Goal: Find contact information: Find contact information

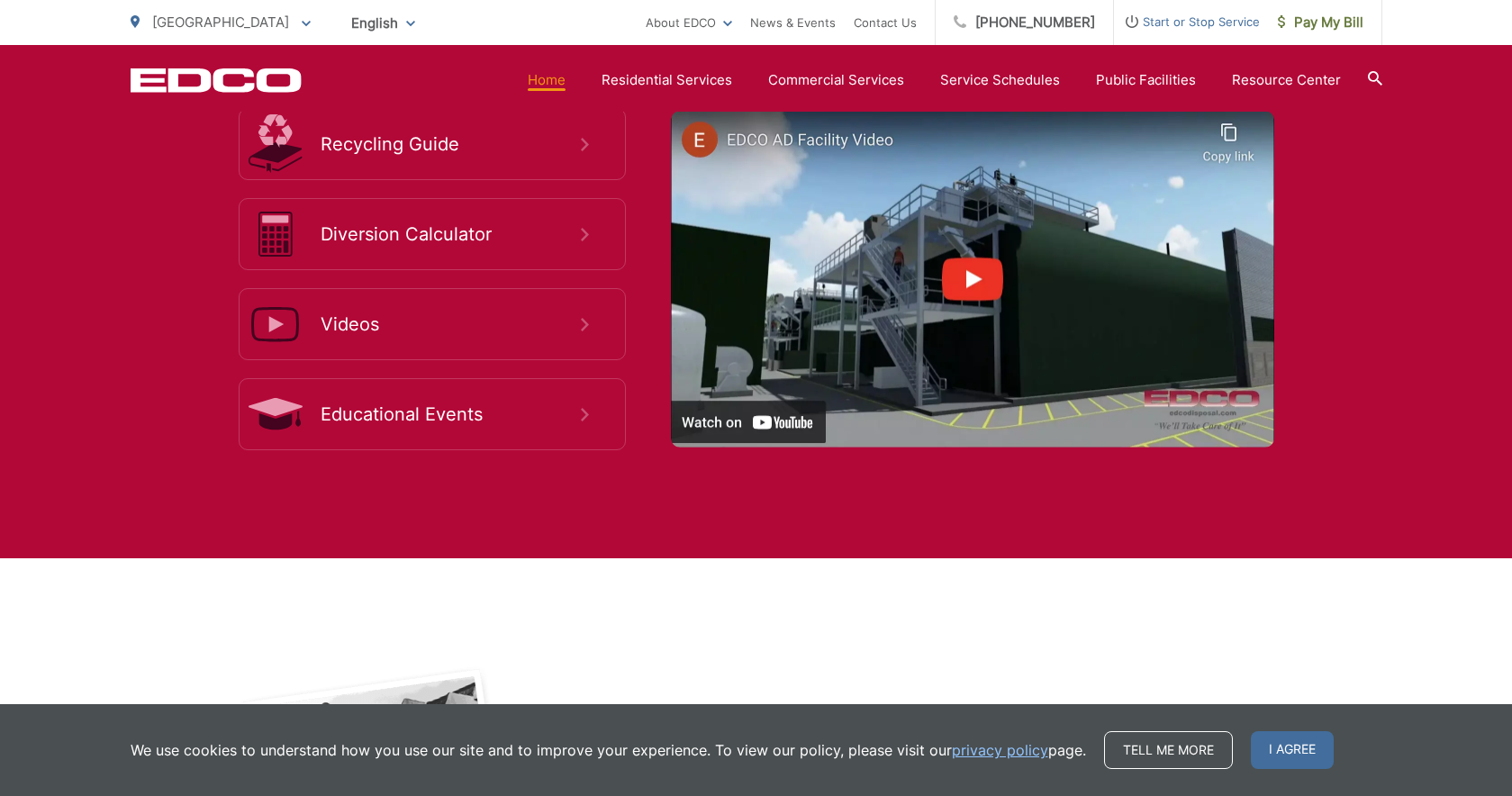
scroll to position [3372, 0]
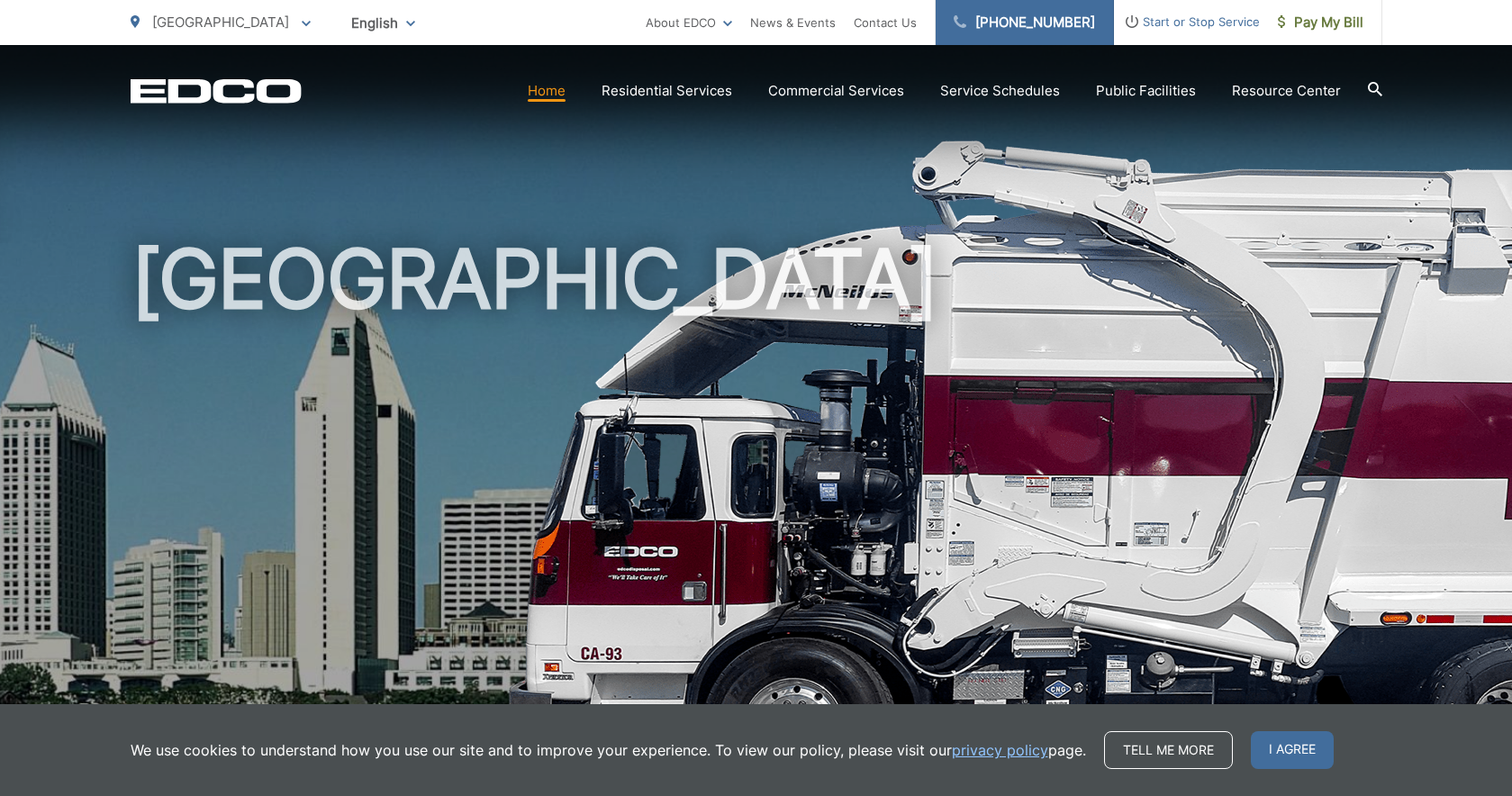
scroll to position [3732, 0]
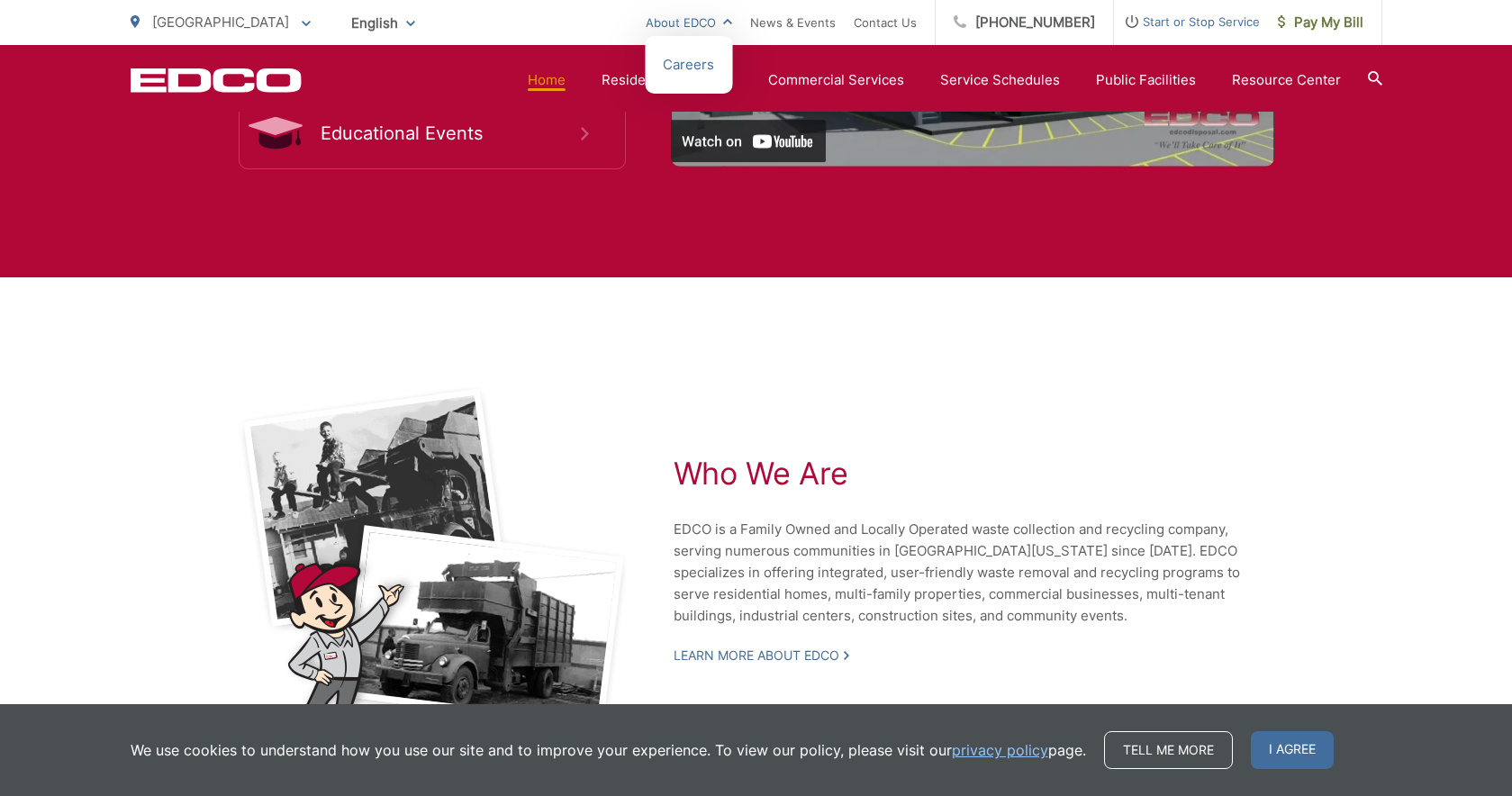
click at [732, 22] on link "About EDCO" at bounding box center [689, 22] width 86 height 21
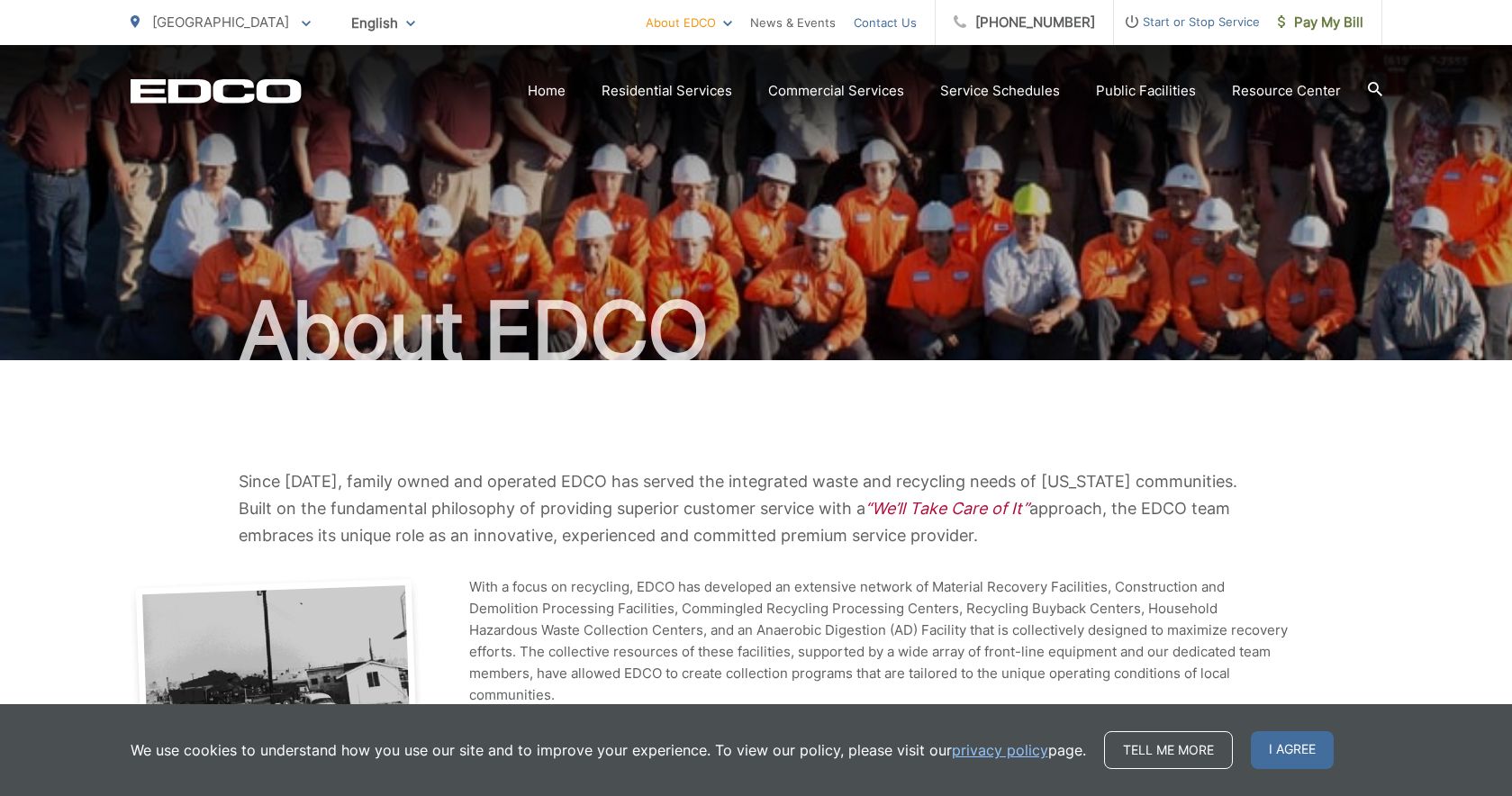
click at [904, 19] on link "Contact Us" at bounding box center [885, 22] width 63 height 21
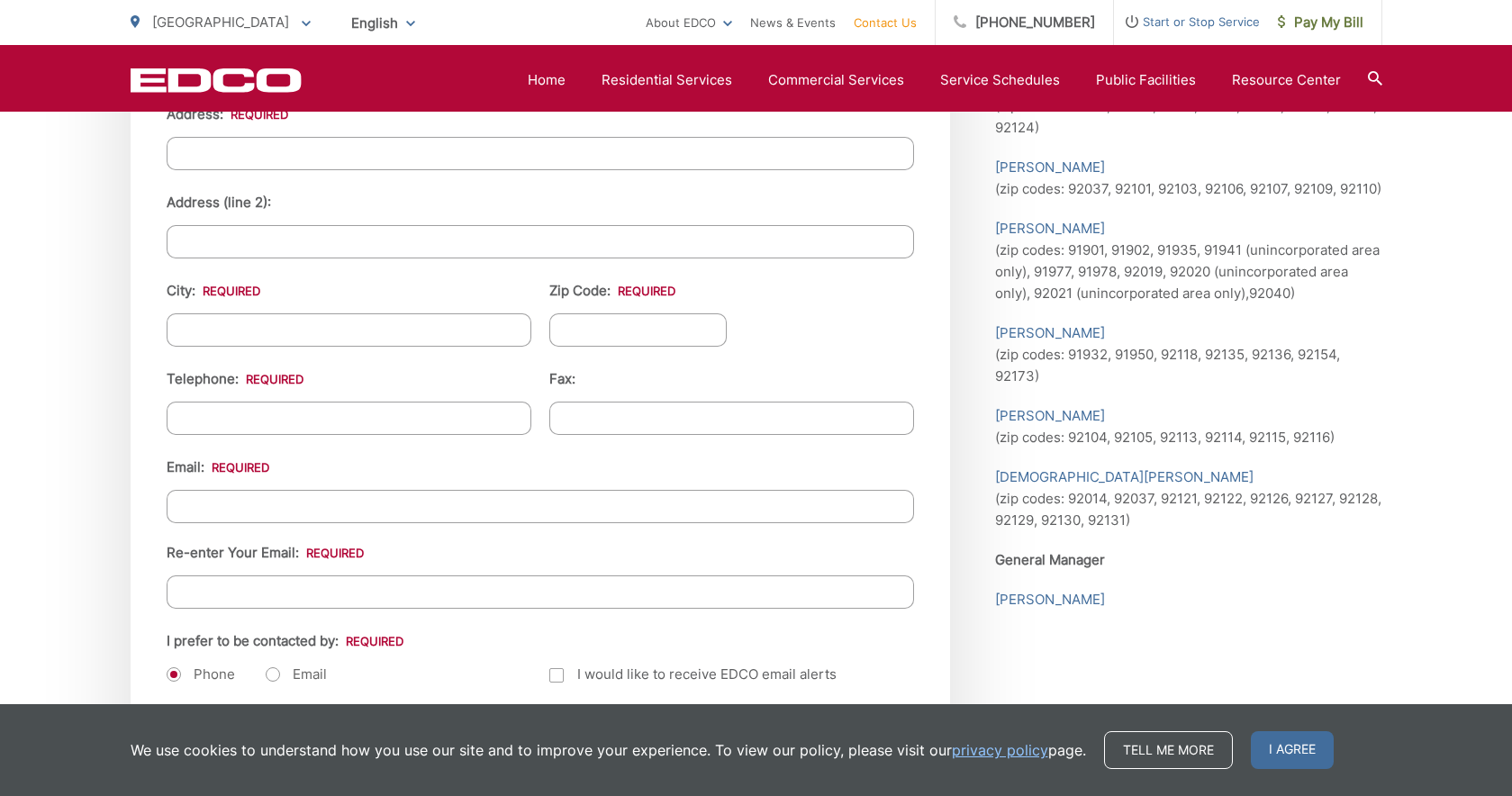
scroll to position [2031, 0]
